Goal: Task Accomplishment & Management: Use online tool/utility

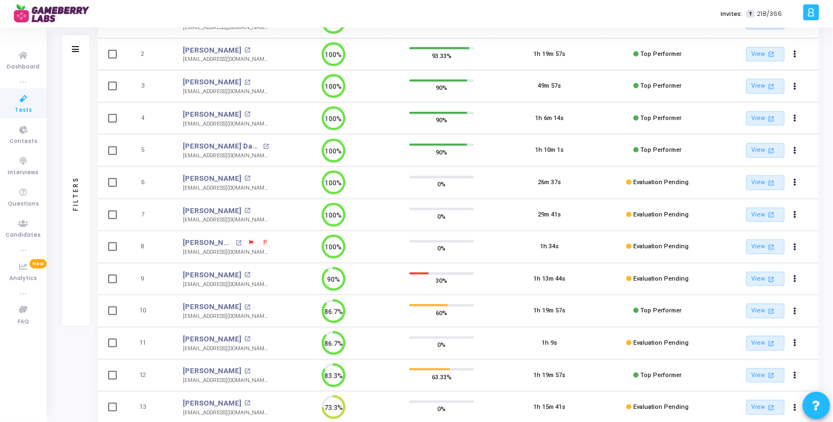
scroll to position [279, 0]
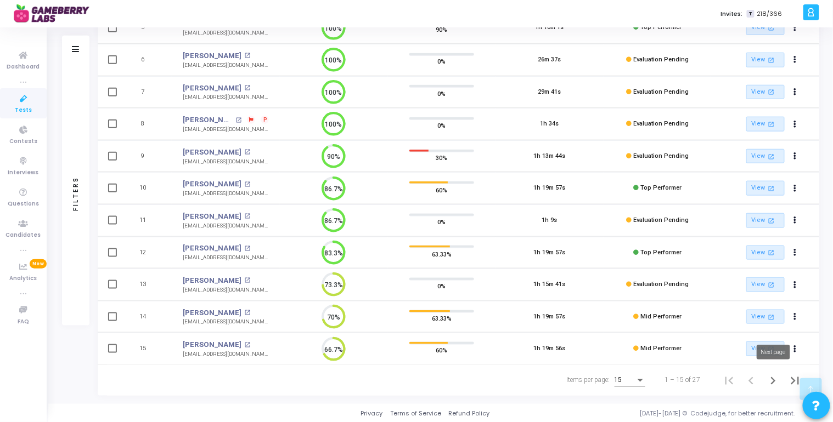
click at [776, 378] on icon "Next page" at bounding box center [772, 381] width 15 height 15
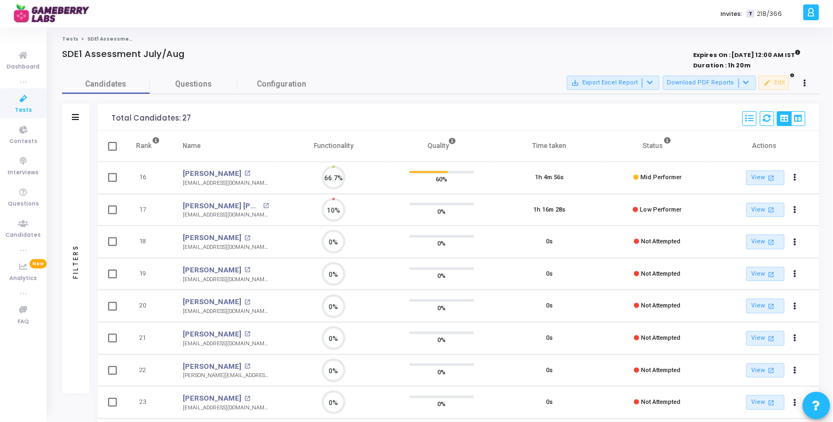
scroll to position [23, 28]
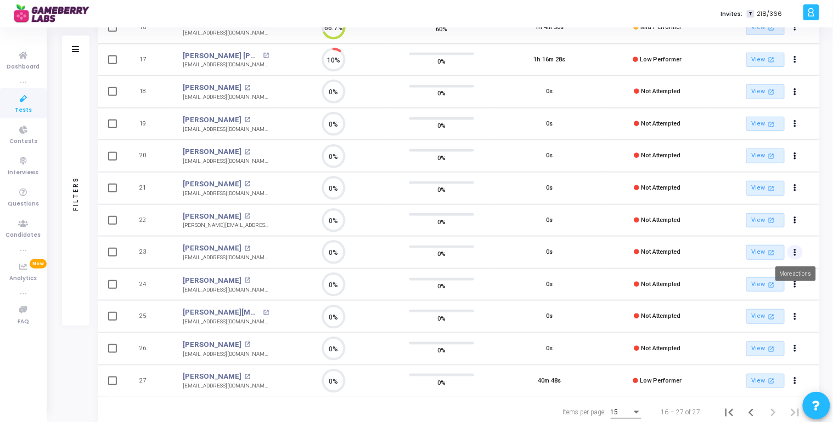
click at [791, 251] on button "Actions" at bounding box center [794, 252] width 15 height 15
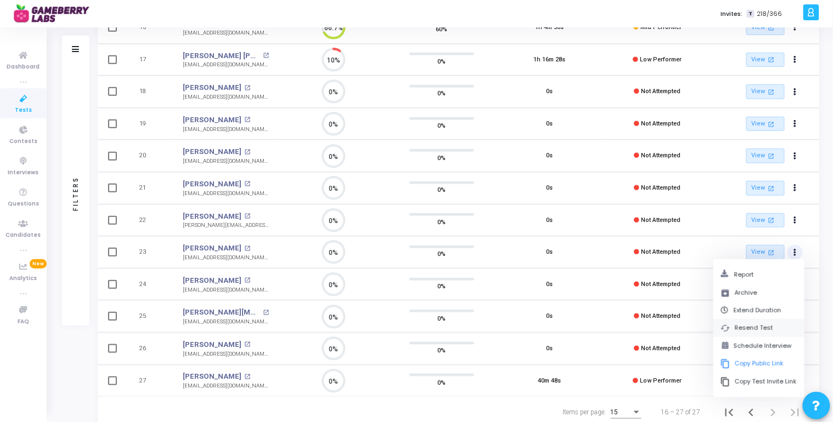
click at [752, 324] on button "cached Resend Test" at bounding box center [758, 328] width 91 height 18
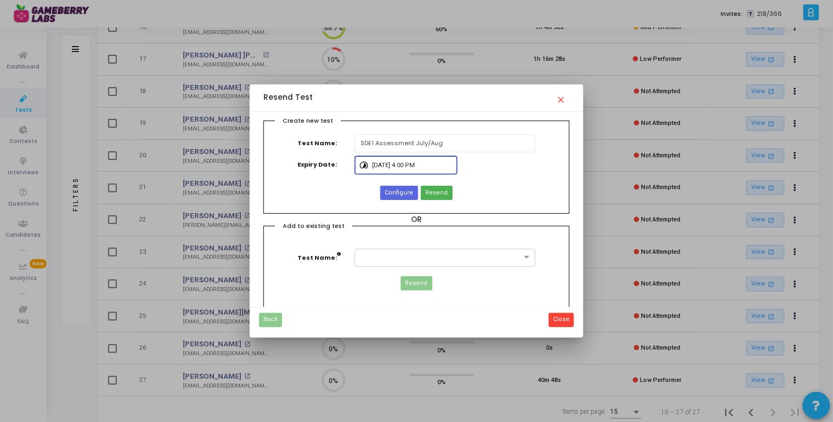
click at [420, 162] on input "[DATE] 4:00 PM" at bounding box center [412, 165] width 81 height 7
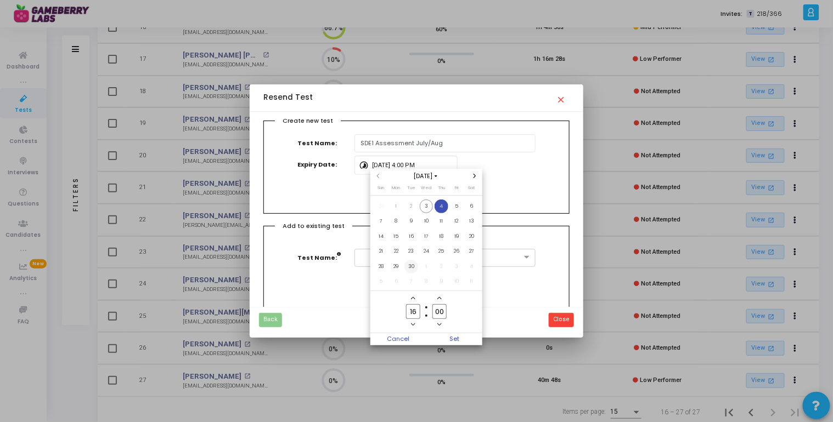
click at [409, 268] on span "30" at bounding box center [411, 267] width 14 height 14
click at [452, 340] on span "Set" at bounding box center [454, 340] width 56 height 12
type input "[DATE] 4:00 PM"
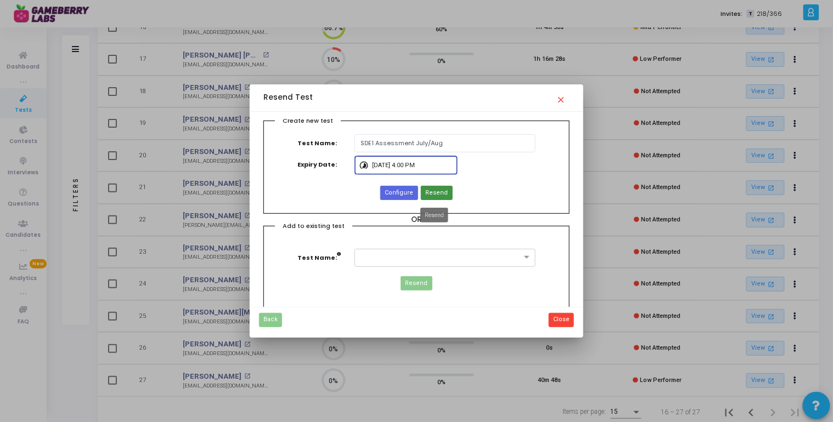
click at [441, 193] on span "Resend" at bounding box center [436, 193] width 22 height 9
